Goal: Information Seeking & Learning: Learn about a topic

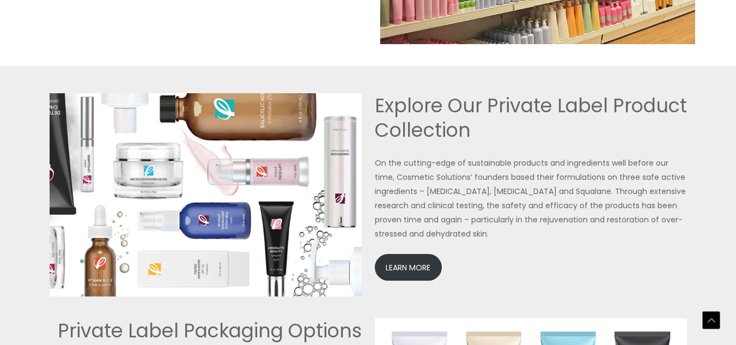
scroll to position [2344, 0]
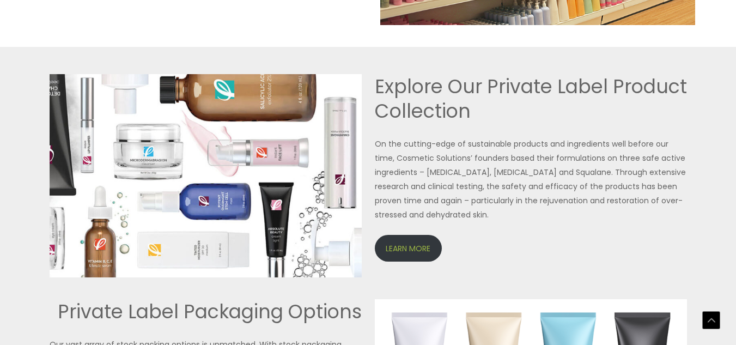
click at [406, 243] on link "LEARN MORE" at bounding box center [408, 248] width 67 height 27
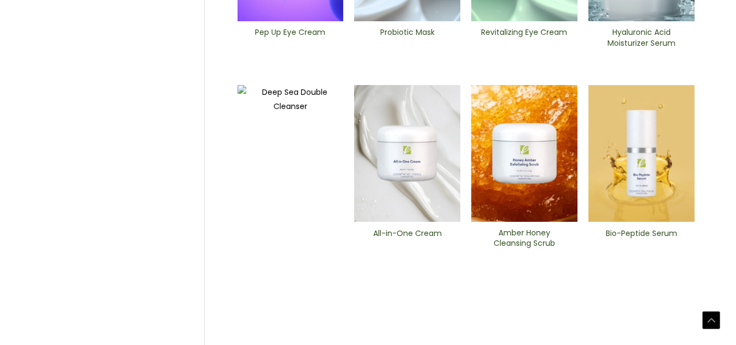
scroll to position [491, 0]
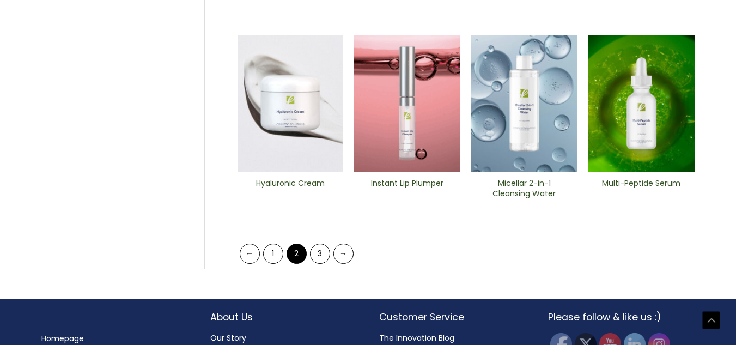
scroll to position [545, 0]
